Goal: Task Accomplishment & Management: Manage account settings

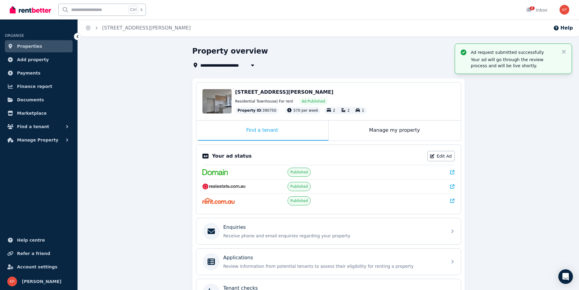
click at [453, 186] on icon at bounding box center [452, 186] width 4 height 4
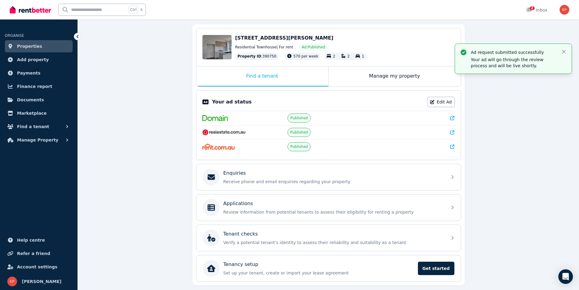
scroll to position [61, 0]
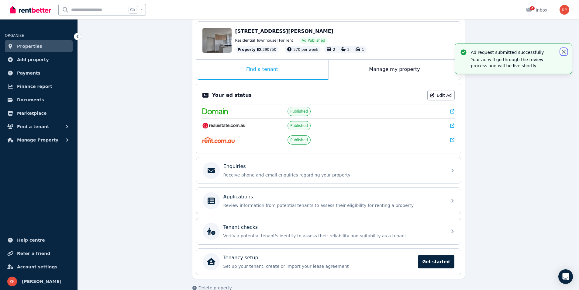
click at [564, 51] on icon "button" at bounding box center [564, 52] width 6 height 6
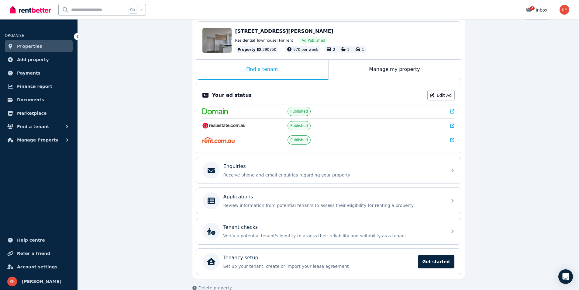
click at [532, 9] on span "2" at bounding box center [532, 8] width 5 height 4
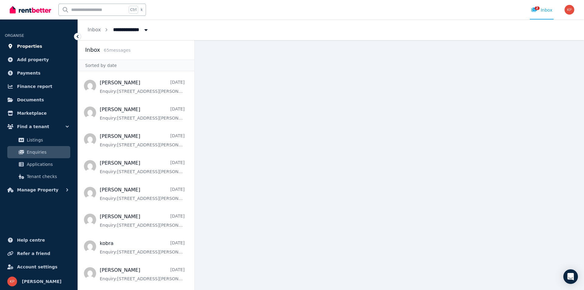
click at [34, 47] on span "Properties" at bounding box center [29, 46] width 25 height 7
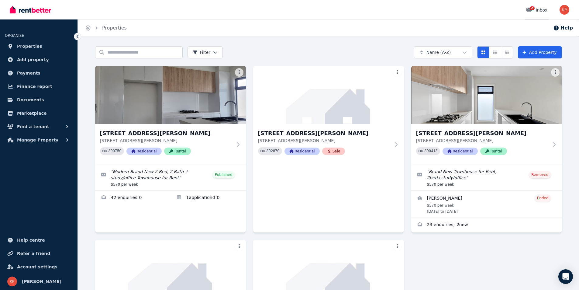
click at [532, 9] on span "2" at bounding box center [532, 8] width 5 height 4
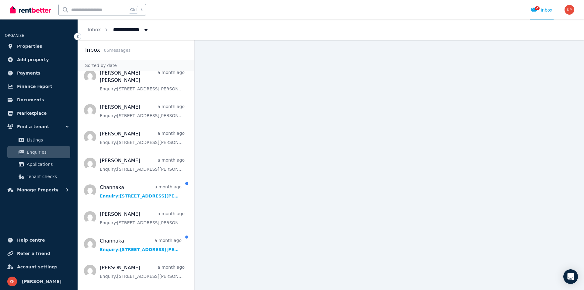
scroll to position [365, 0]
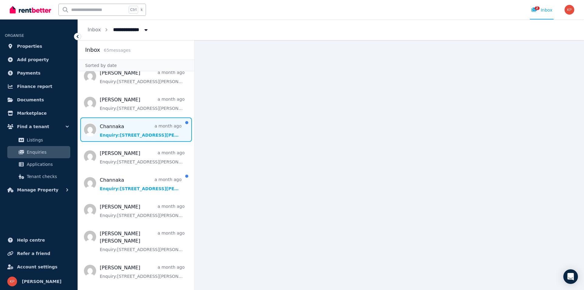
click at [149, 123] on span "Message list" at bounding box center [136, 129] width 116 height 24
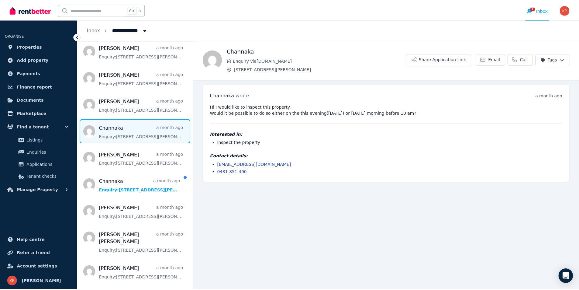
scroll to position [365, 0]
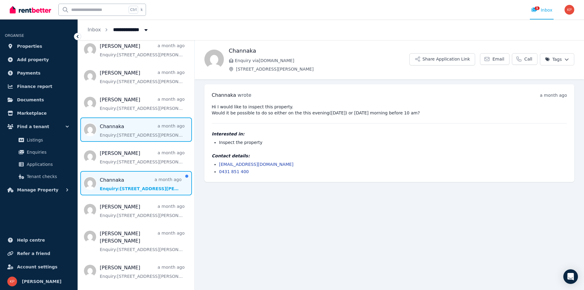
click at [151, 172] on span "Message list" at bounding box center [136, 183] width 116 height 24
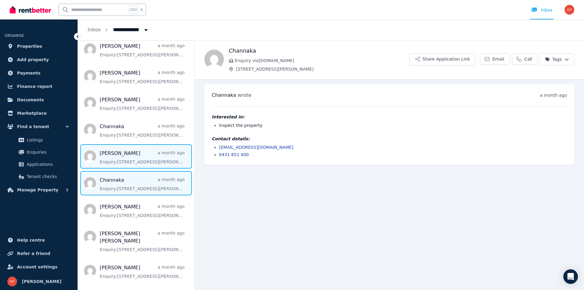
click at [146, 148] on span "Message list" at bounding box center [136, 156] width 116 height 24
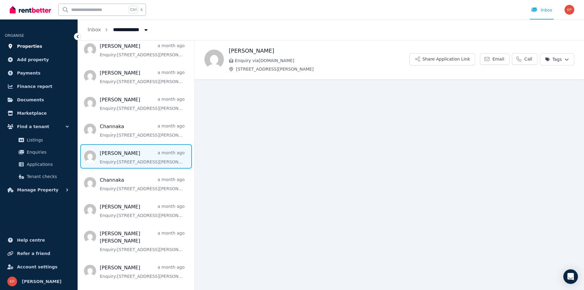
click at [31, 47] on span "Properties" at bounding box center [29, 46] width 25 height 7
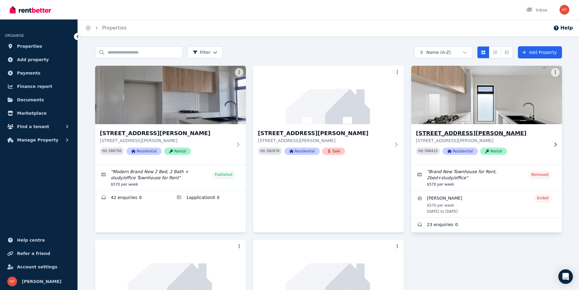
click at [474, 111] on img at bounding box center [487, 94] width 158 height 61
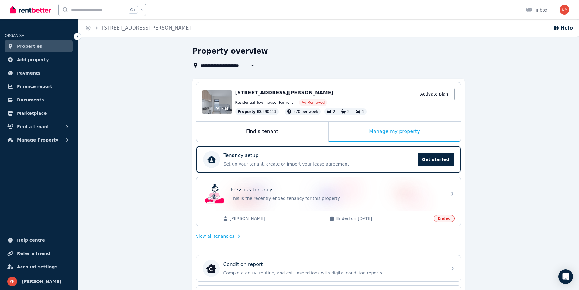
click at [210, 102] on div "Edit" at bounding box center [217, 102] width 29 height 24
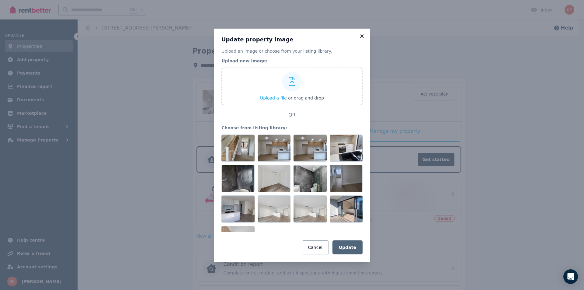
click at [361, 36] on icon at bounding box center [362, 35] width 6 height 5
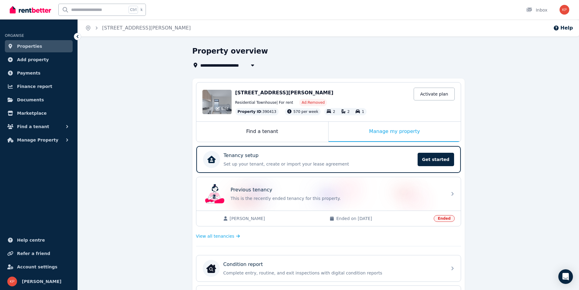
click at [214, 101] on div "Edit" at bounding box center [217, 102] width 29 height 24
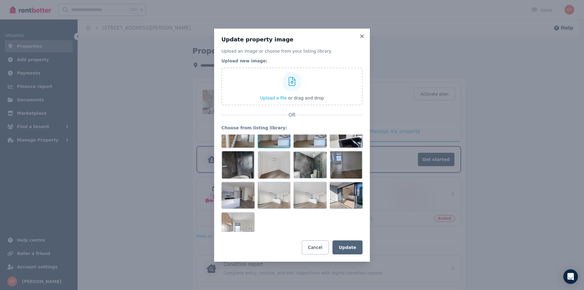
scroll to position [21, 0]
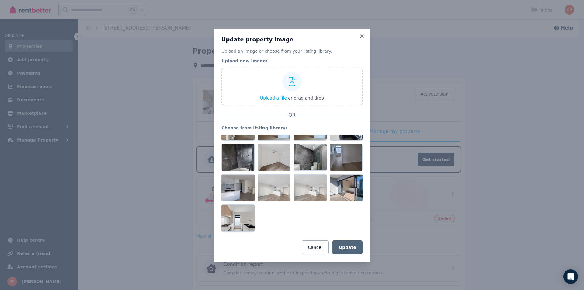
click at [161, 129] on div "Update property image Upload an image or choose from your listing library. Uplo…" at bounding box center [292, 145] width 584 height 290
click at [362, 35] on icon at bounding box center [362, 35] width 6 height 5
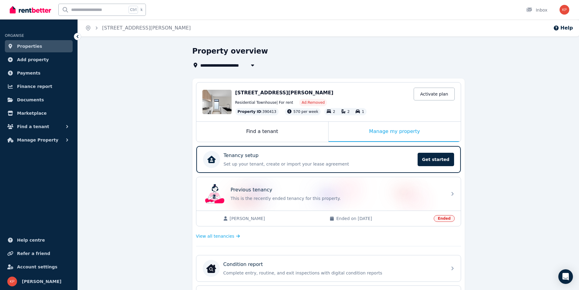
click at [31, 44] on span "Properties" at bounding box center [29, 46] width 25 height 7
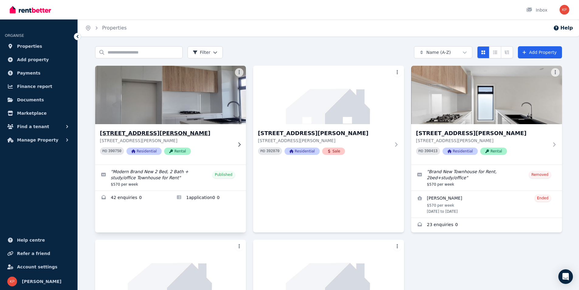
click at [135, 130] on h3 "[STREET_ADDRESS][PERSON_NAME]" at bounding box center [166, 133] width 133 height 9
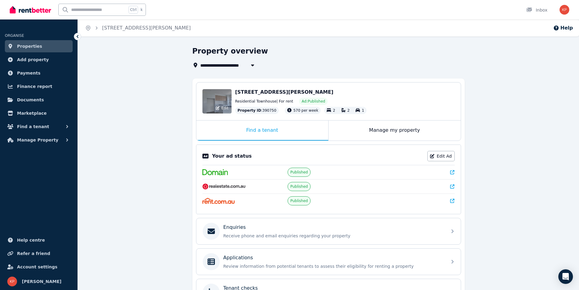
click at [221, 99] on div "Edit" at bounding box center [217, 101] width 29 height 24
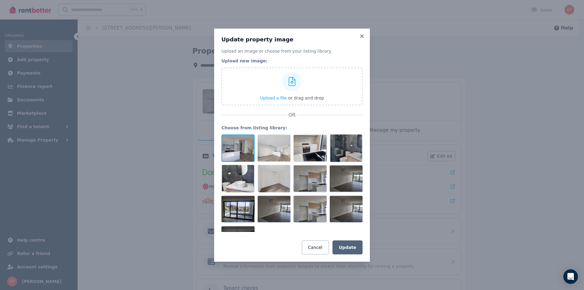
click at [239, 145] on div at bounding box center [237, 147] width 33 height 27
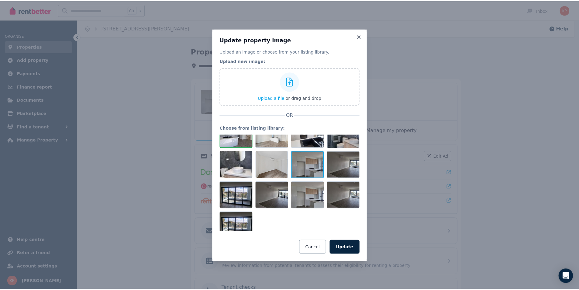
scroll to position [21, 0]
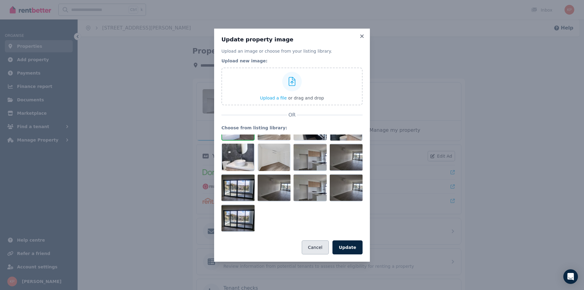
click at [321, 249] on button "Cancel" at bounding box center [315, 247] width 27 height 14
